Goal: Navigation & Orientation: Understand site structure

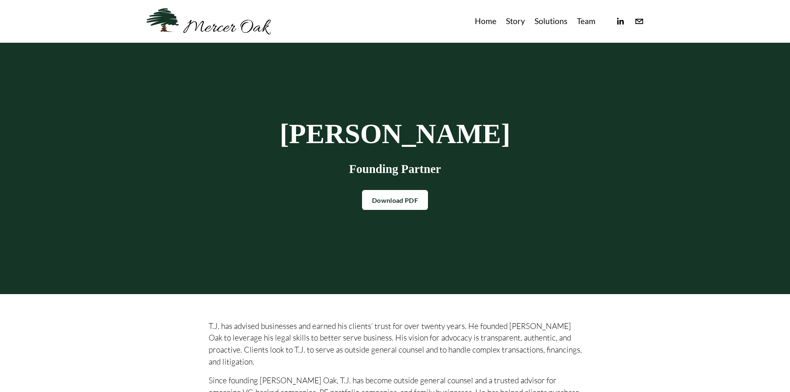
click at [583, 27] on link "Team" at bounding box center [586, 22] width 19 height 14
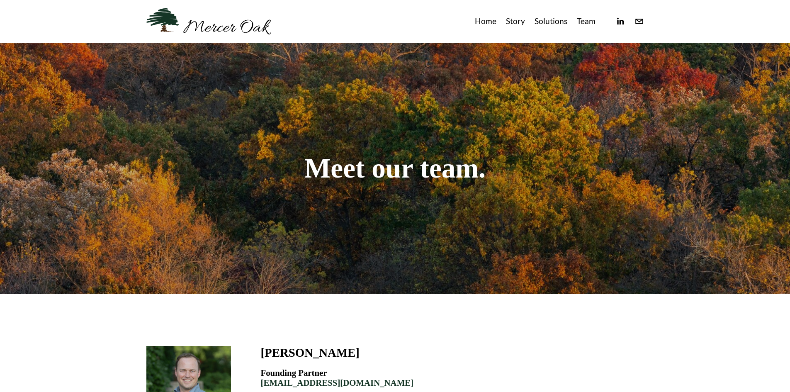
click at [544, 24] on link "Solutions" at bounding box center [551, 22] width 33 height 14
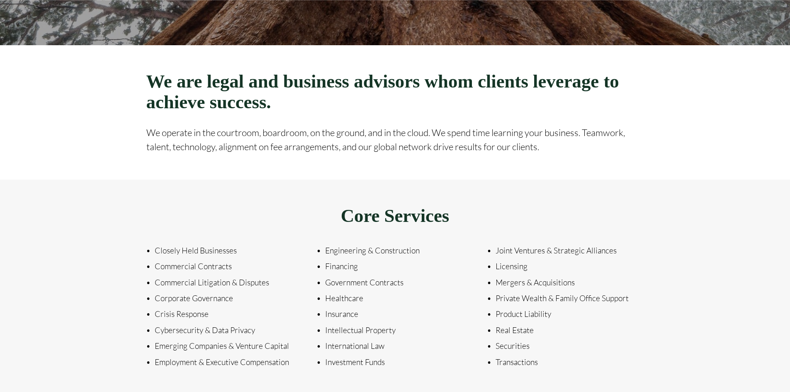
scroll to position [622, 0]
